Goal: Transaction & Acquisition: Purchase product/service

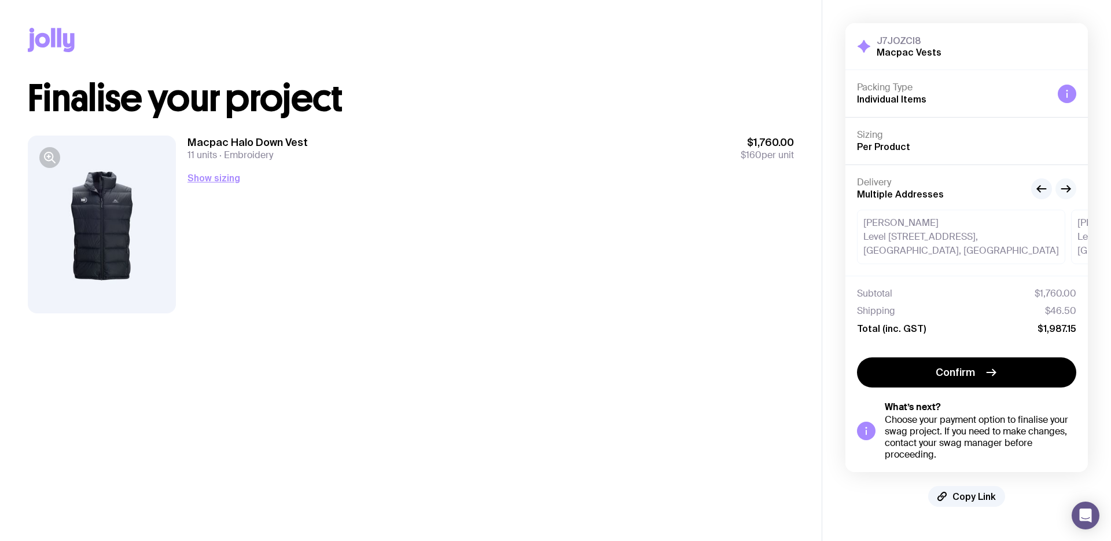
click at [1064, 194] on icon "button" at bounding box center [1066, 189] width 14 height 14
click at [1038, 196] on button "button" at bounding box center [1041, 188] width 21 height 21
click at [917, 256] on div "[PERSON_NAME] [STREET_ADDRESS]" at bounding box center [961, 236] width 208 height 54
click at [205, 175] on button "Show sizing" at bounding box center [214, 178] width 53 height 14
click at [919, 388] on div "Confirm" at bounding box center [966, 373] width 219 height 32
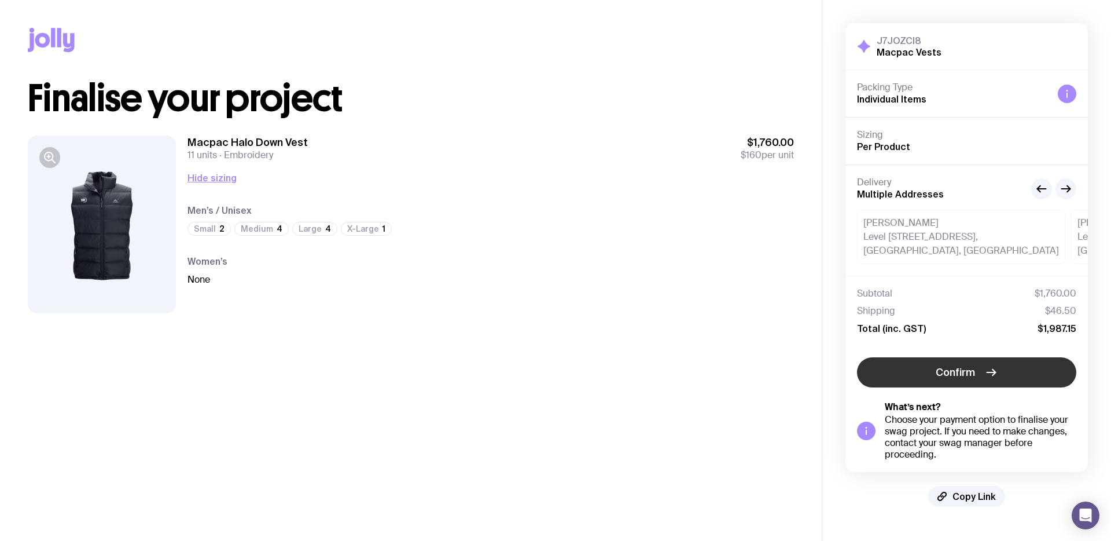
click at [908, 375] on button "Confirm" at bounding box center [966, 372] width 219 height 30
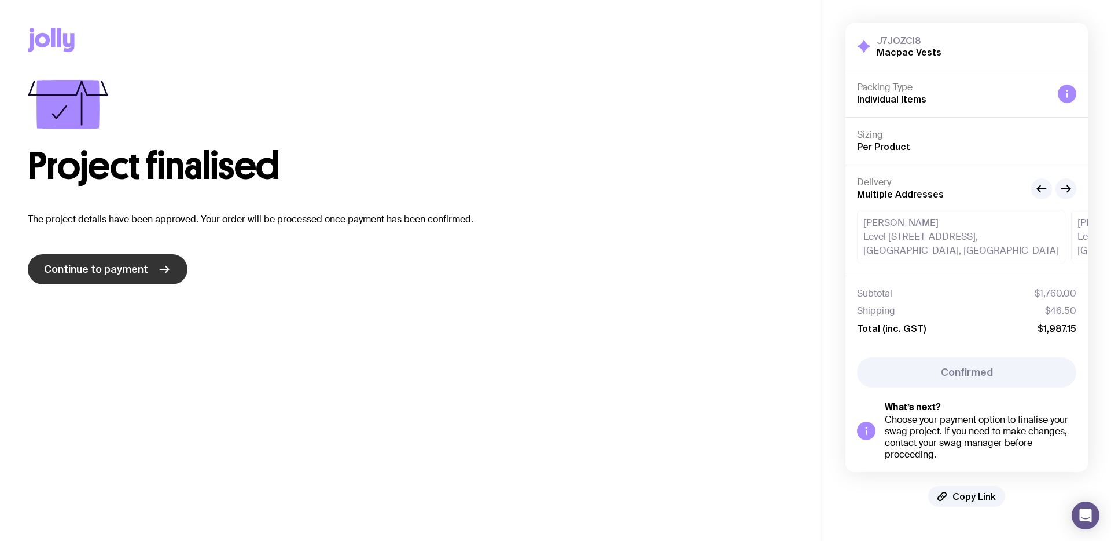
click at [170, 266] on link "Continue to payment" at bounding box center [108, 269] width 160 height 30
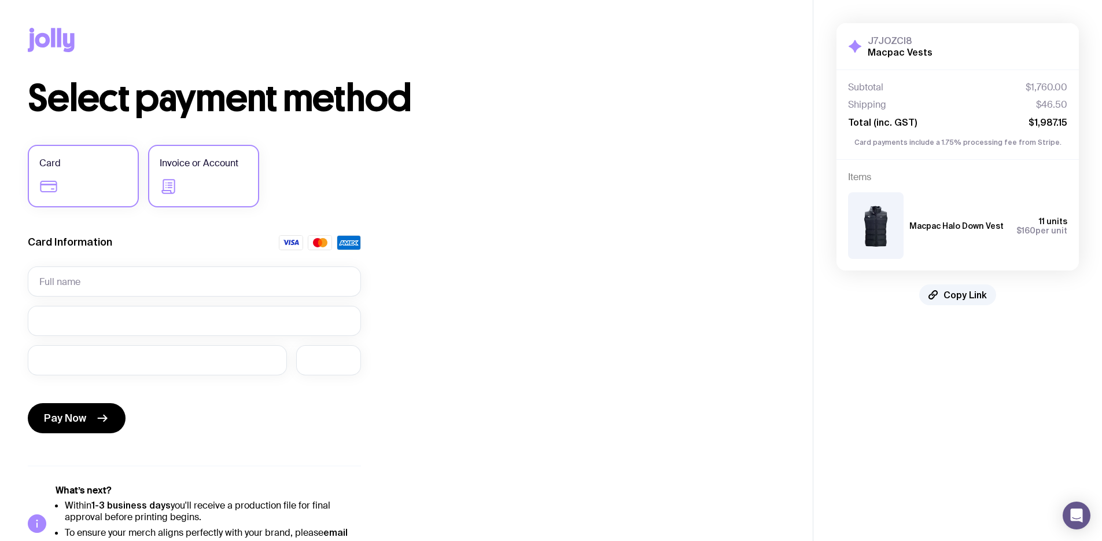
click at [242, 163] on label "Invoice or Account" at bounding box center [203, 176] width 111 height 63
click at [0, 0] on input "Invoice or Account" at bounding box center [0, 0] width 0 height 0
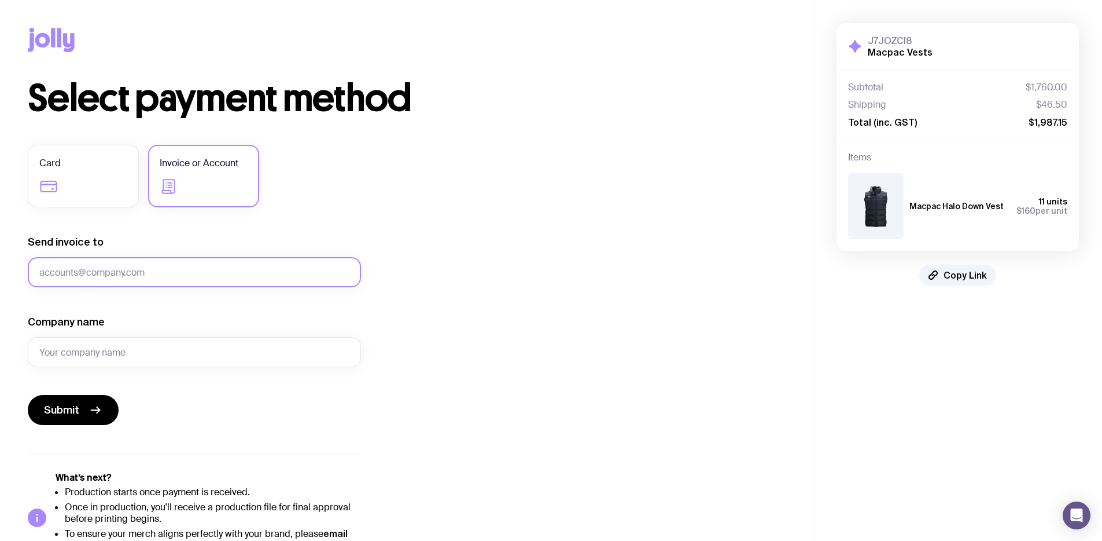
click at [193, 271] on input "Send invoice to" at bounding box center [194, 272] width 333 height 30
click at [146, 273] on input "Send invoice to" at bounding box center [194, 272] width 333 height 30
type input "[PERSON_NAME][EMAIL_ADDRESS][PERSON_NAME][DOMAIN_NAME]"
click at [137, 347] on input "Company name" at bounding box center [194, 352] width 333 height 30
type input "Xe"
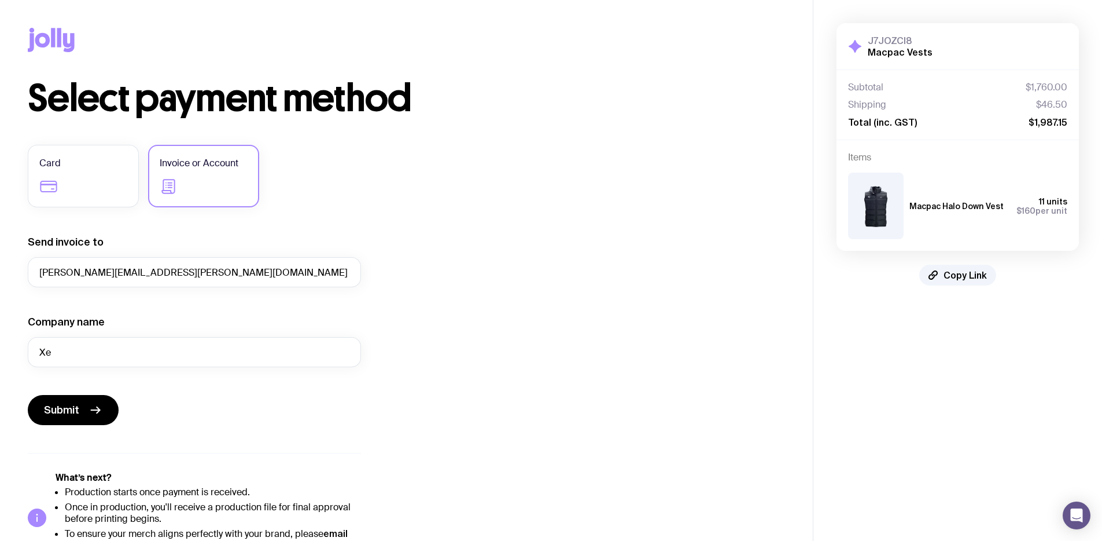
click at [233, 390] on form "Send invoice to [PERSON_NAME][EMAIL_ADDRESS][PERSON_NAME][DOMAIN_NAME] Company …" at bounding box center [194, 330] width 333 height 190
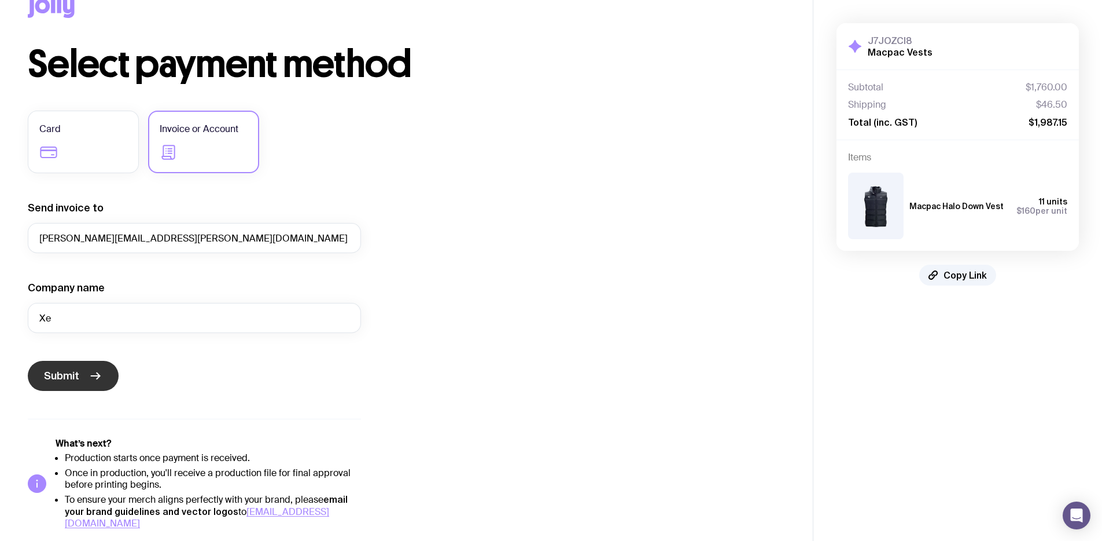
click at [106, 381] on button "Submit" at bounding box center [73, 376] width 91 height 30
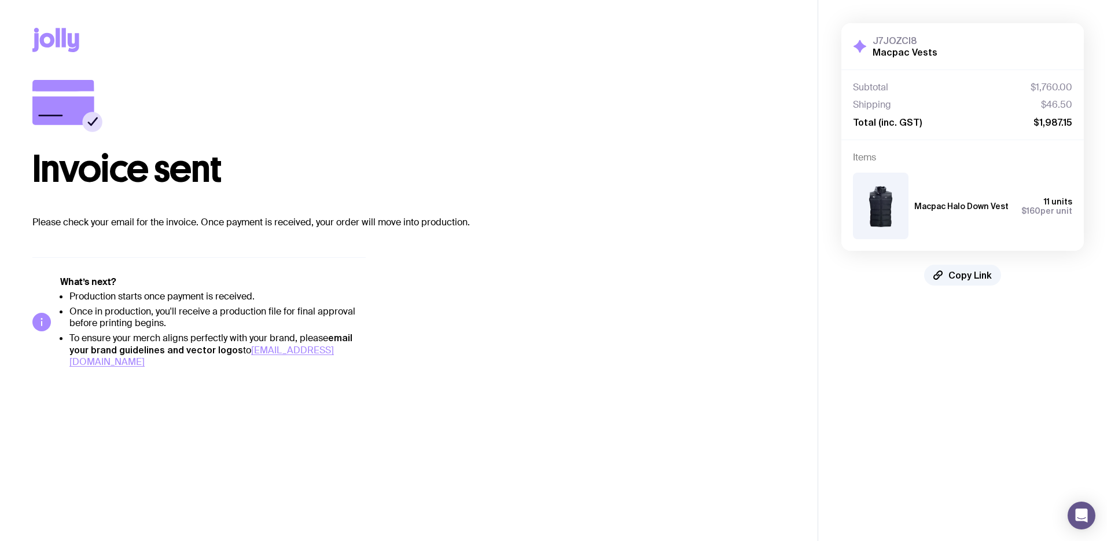
scroll to position [0, 0]
